Goal: Task Accomplishment & Management: Use online tool/utility

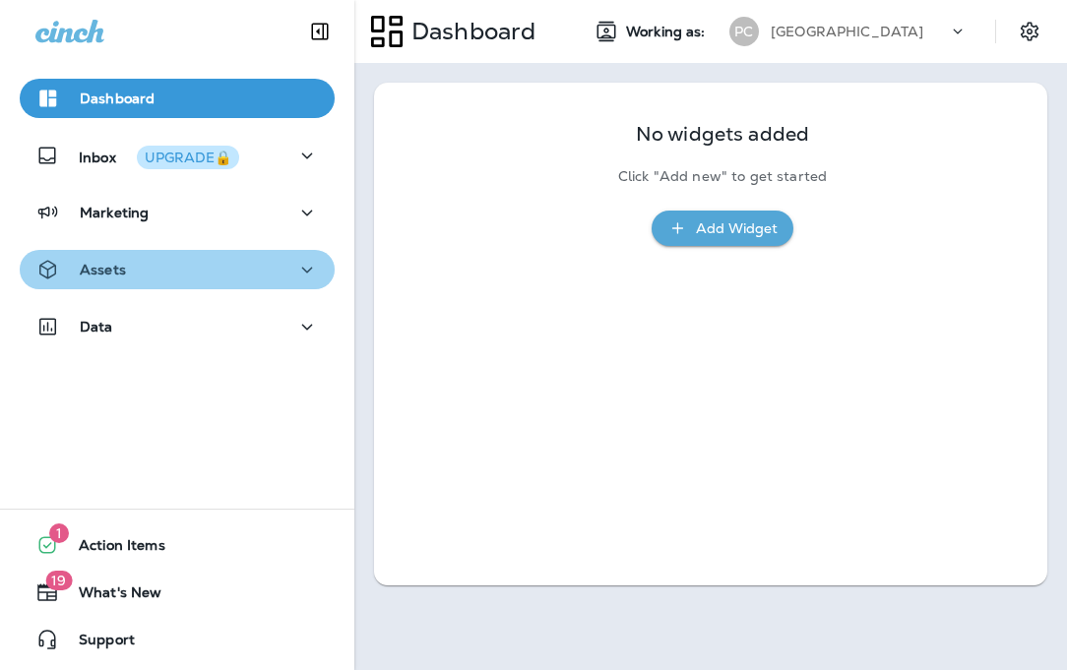
click at [222, 258] on div "Assets" at bounding box center [176, 270] width 283 height 25
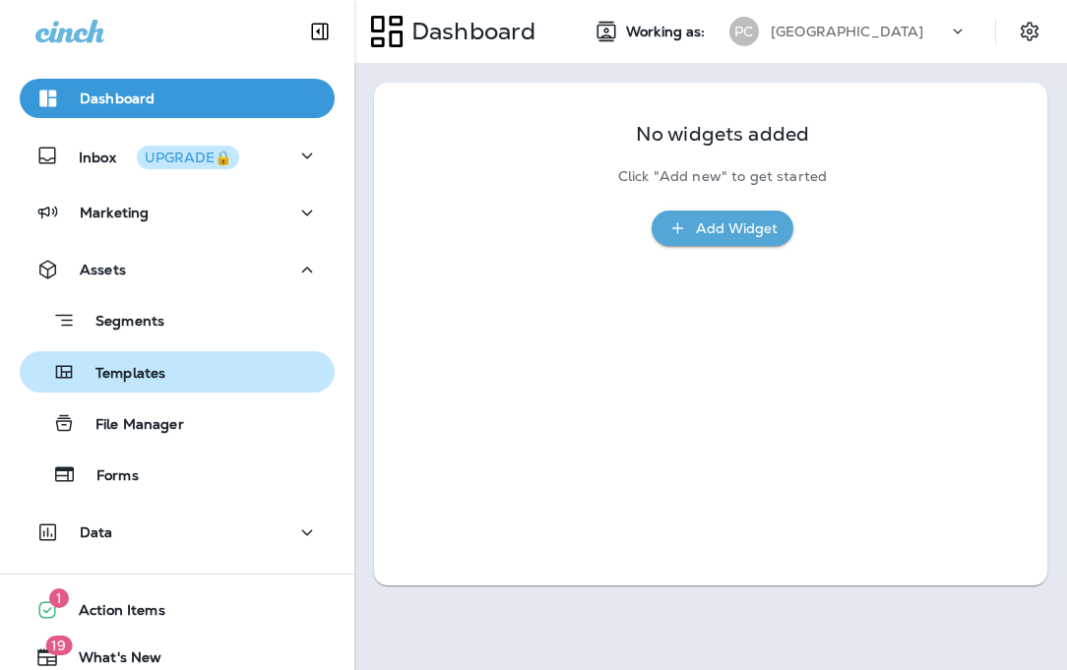
click at [208, 369] on div "Templates" at bounding box center [177, 372] width 299 height 30
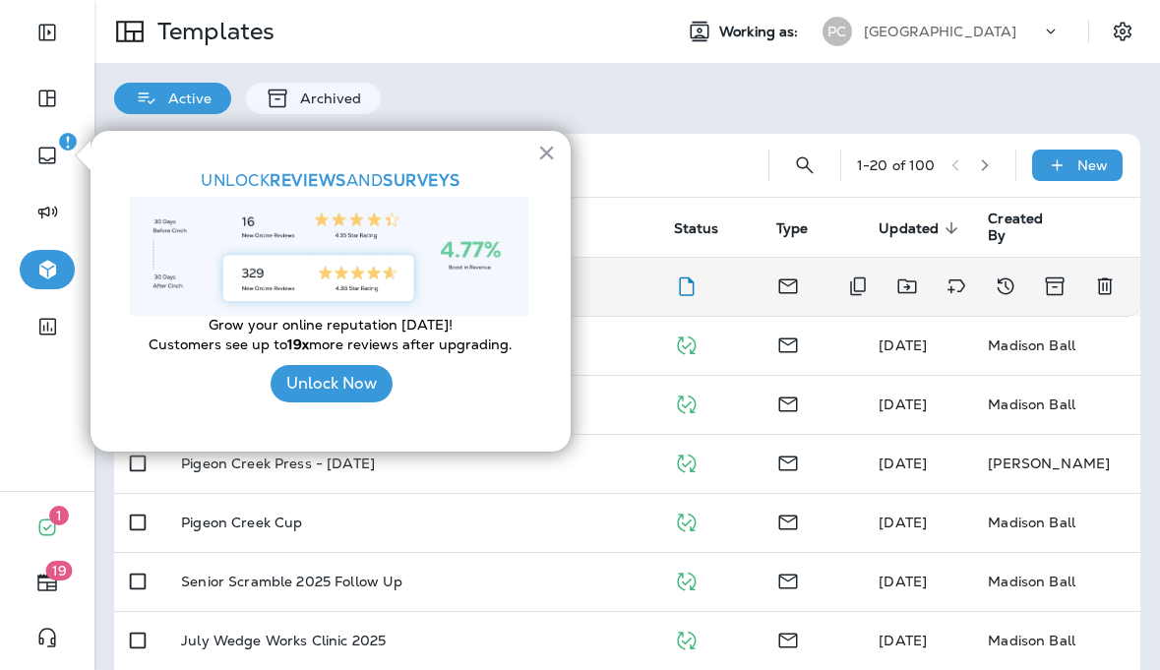
click at [625, 281] on div "Book at [GEOGRAPHIC_DATA]" at bounding box center [411, 286] width 461 height 16
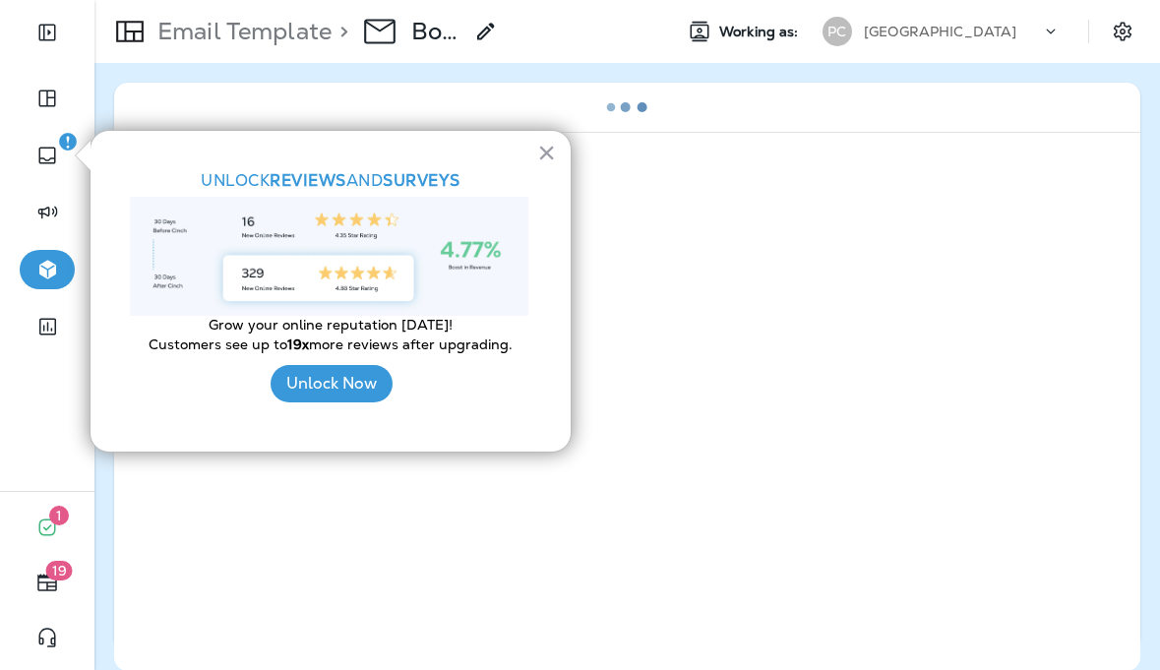
click at [529, 158] on div "× UNLOCK Reviews and SURVEYS Grow your online reputation [DATE]! Customers see …" at bounding box center [331, 291] width 482 height 323
click at [554, 158] on button "×" at bounding box center [546, 152] width 19 height 31
